Goal: Information Seeking & Learning: Learn about a topic

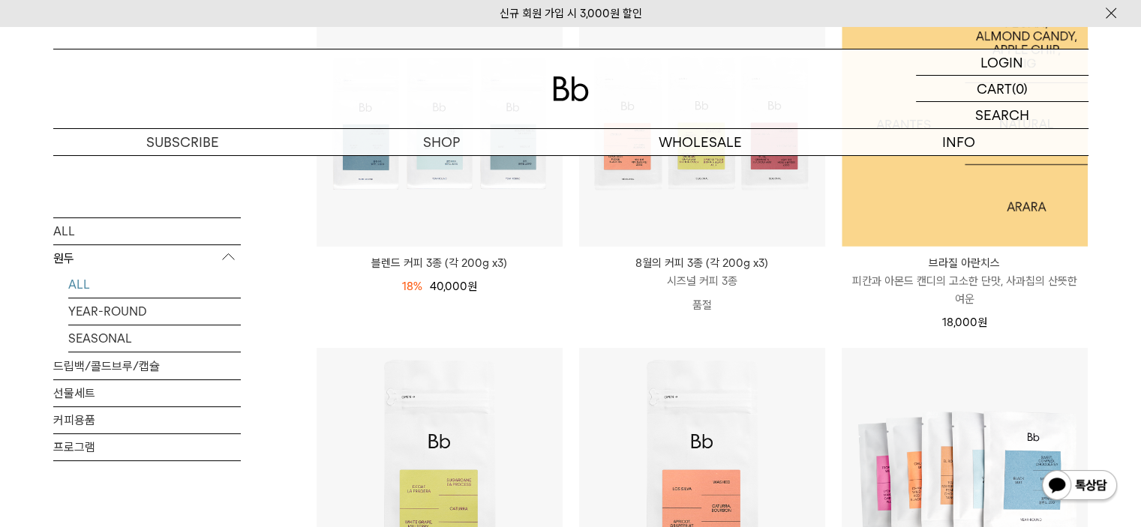
click at [1026, 209] on img at bounding box center [965, 124] width 246 height 246
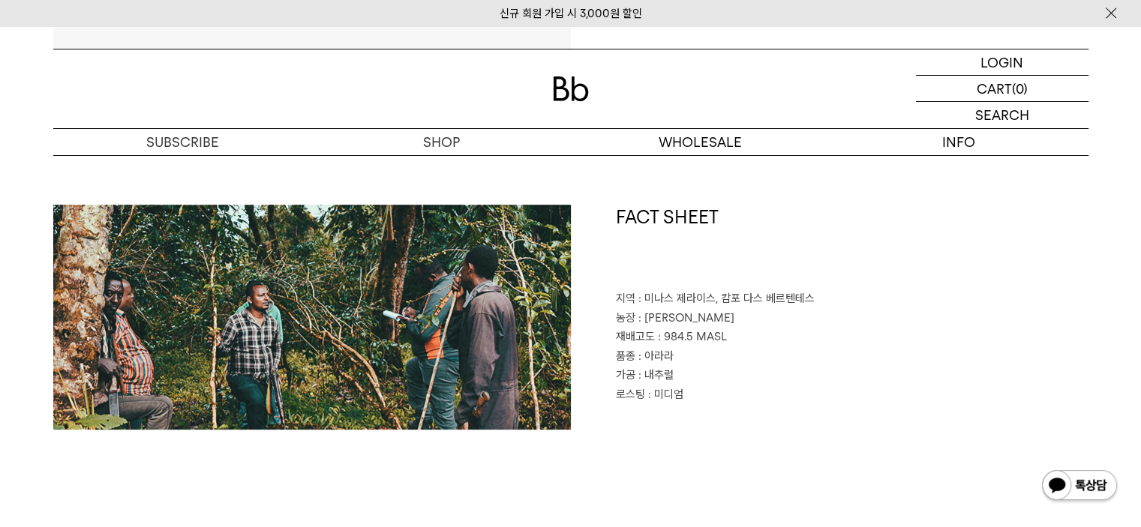
scroll to position [675, 0]
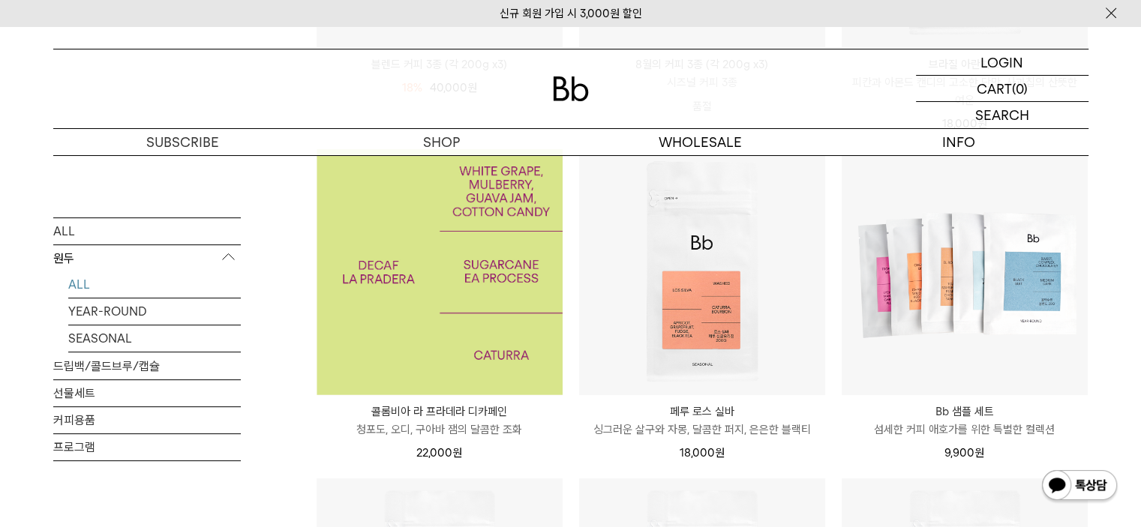
click at [491, 331] on img at bounding box center [440, 272] width 246 height 246
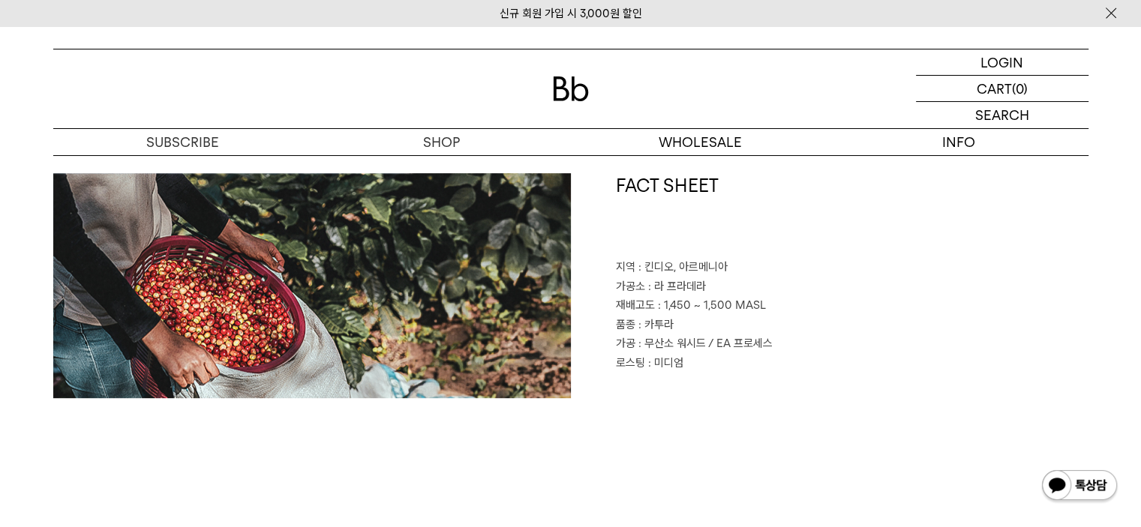
scroll to position [675, 0]
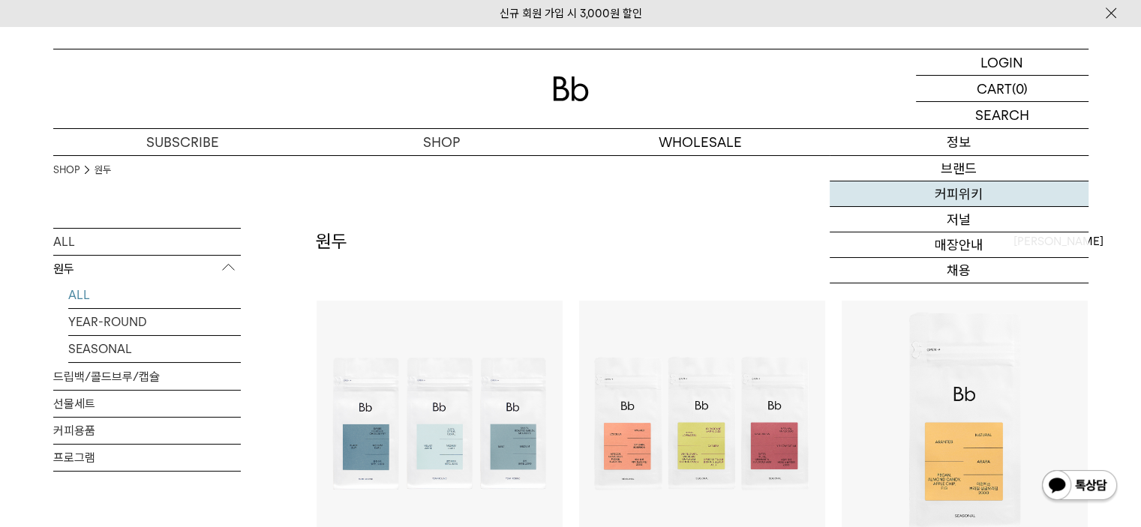
click at [1000, 185] on link "커피위키" at bounding box center [959, 195] width 259 height 26
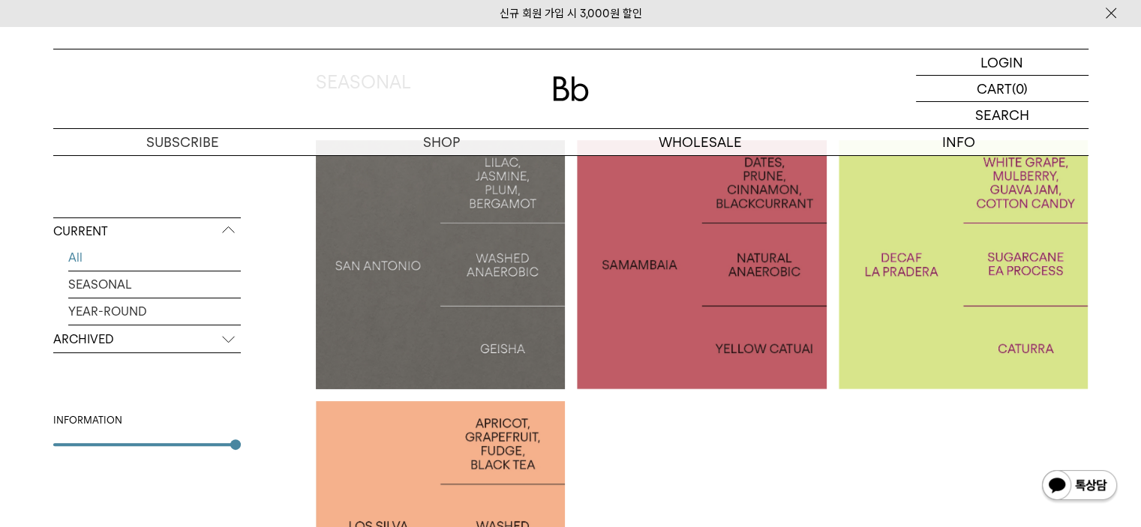
scroll to position [300, 0]
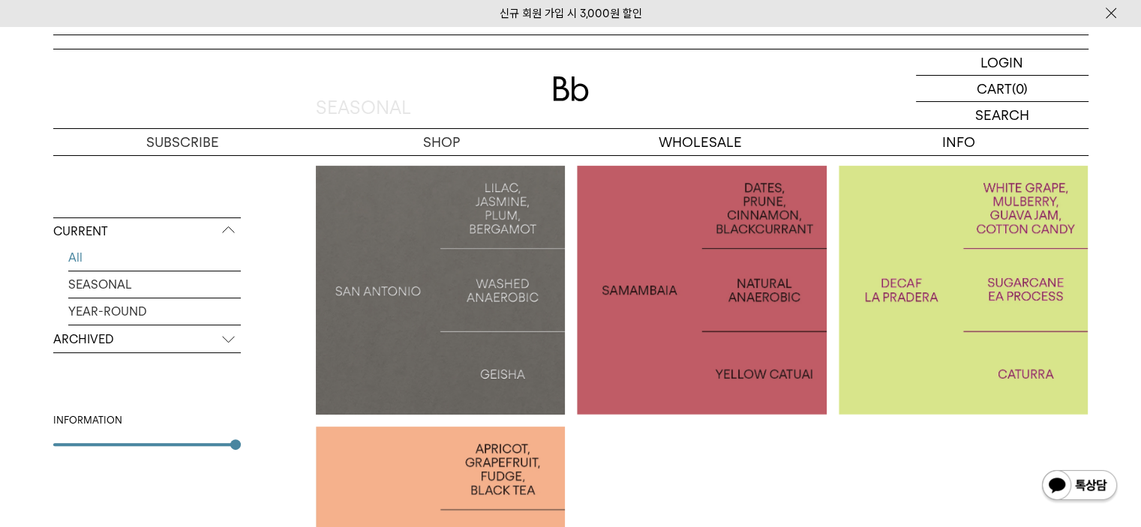
click at [696, 281] on p "BRAZIL SAMAMBAIA" at bounding box center [702, 290] width 250 height 22
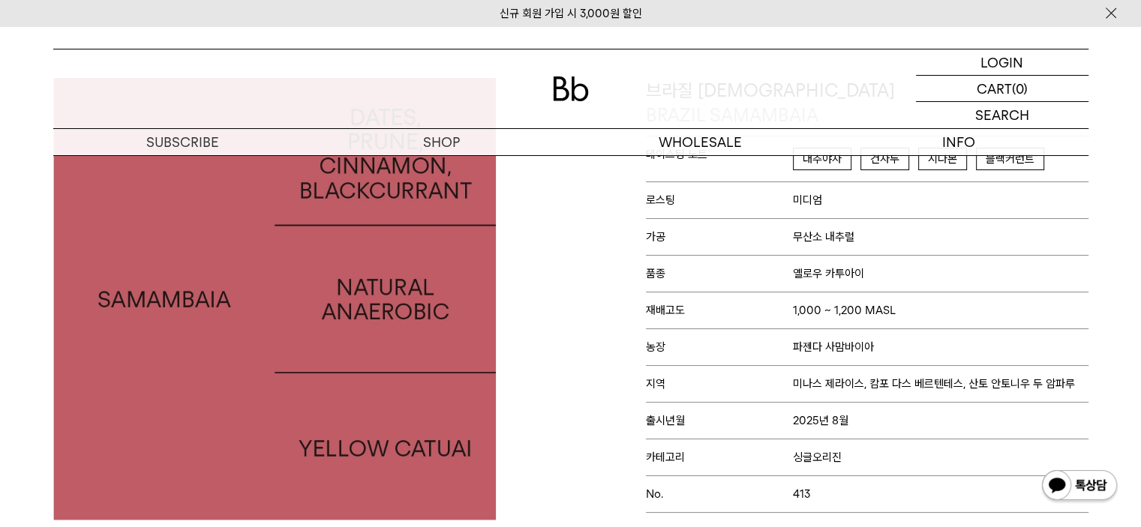
scroll to position [75, 0]
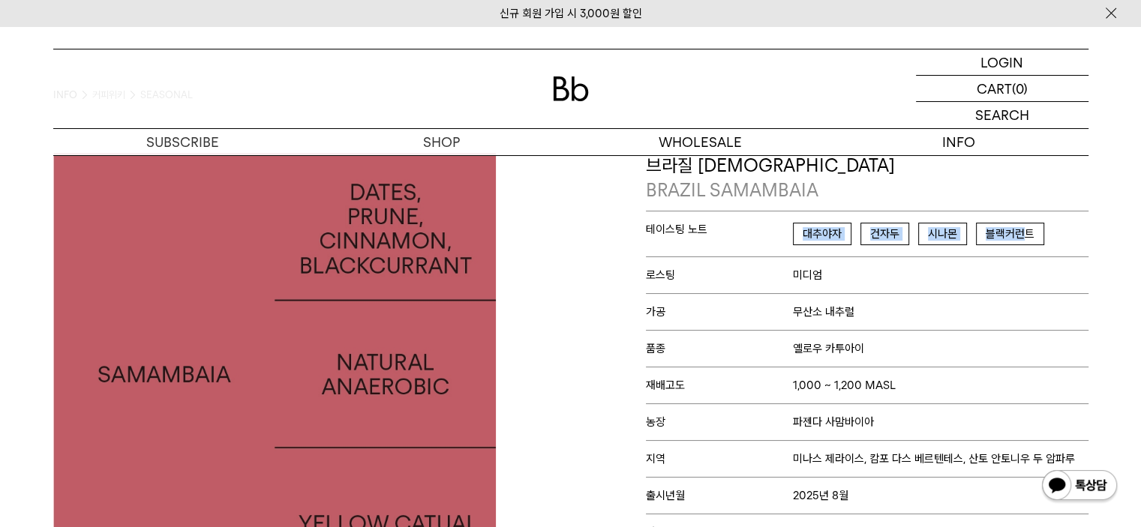
click at [789, 227] on p "테이스팅 노트 대추야자 건자두 시나몬 블랙커런트" at bounding box center [867, 234] width 443 height 46
click at [935, 277] on p "로스팅 미디엄" at bounding box center [867, 275] width 443 height 37
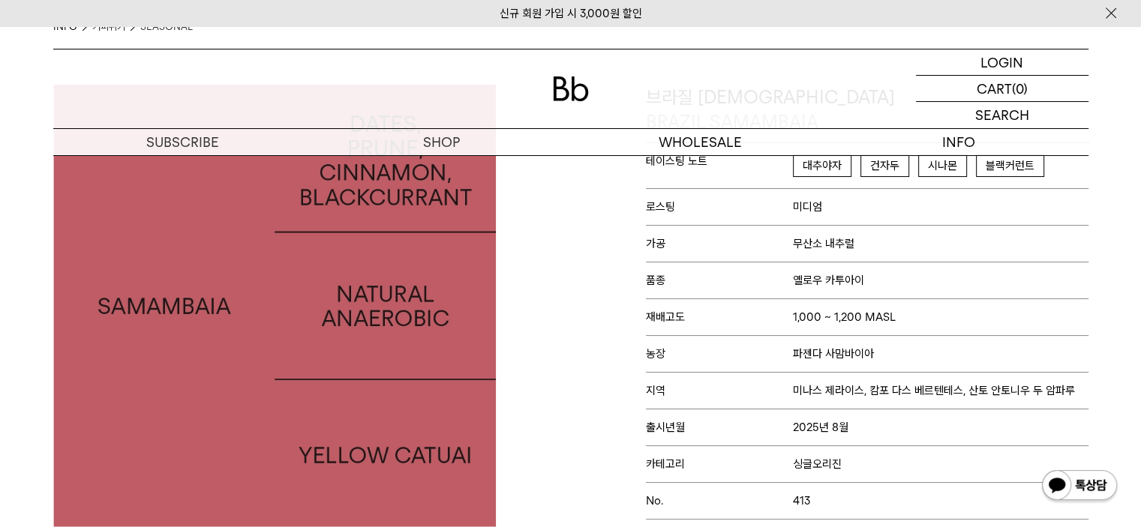
scroll to position [225, 0]
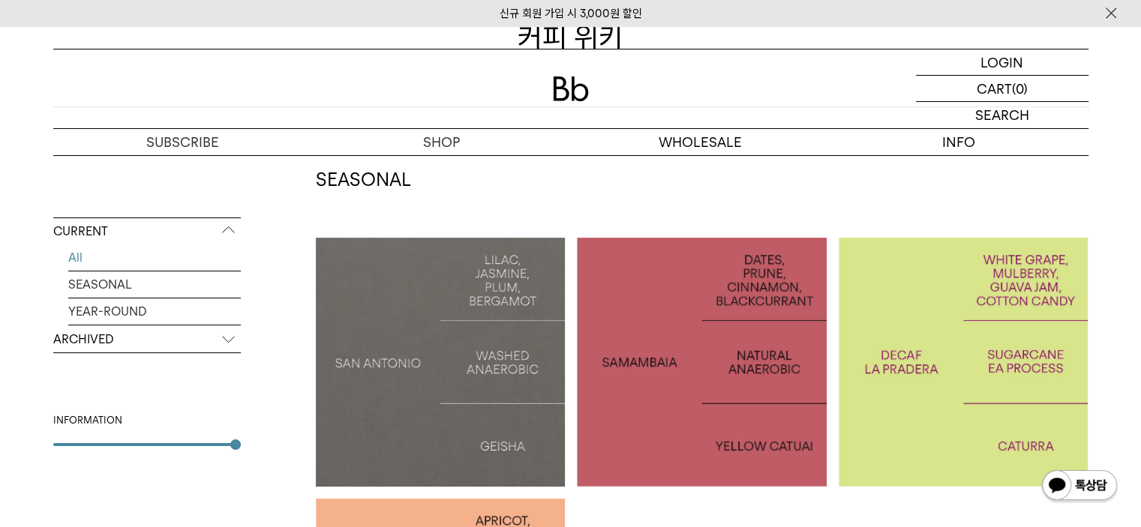
scroll to position [225, 0]
